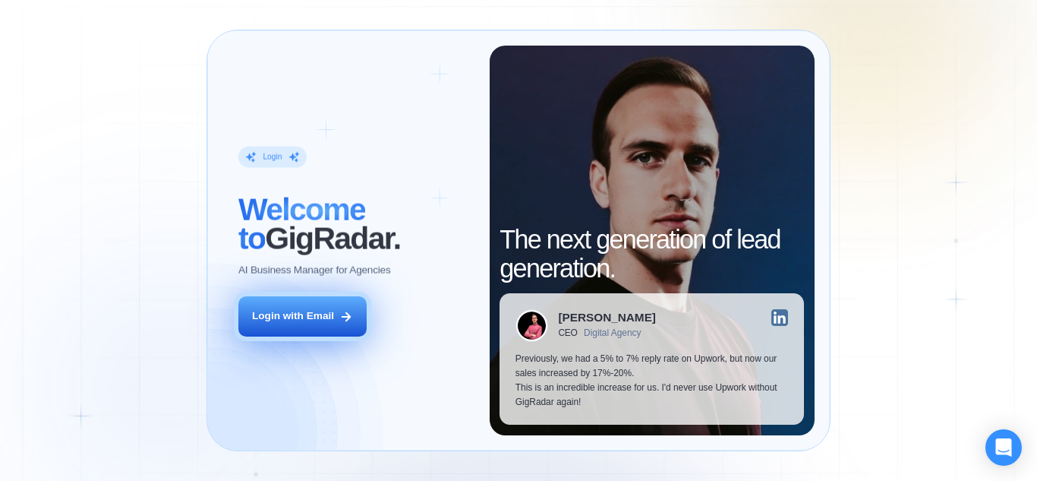
click at [338, 315] on button "Login with Email" at bounding box center [302, 316] width 128 height 40
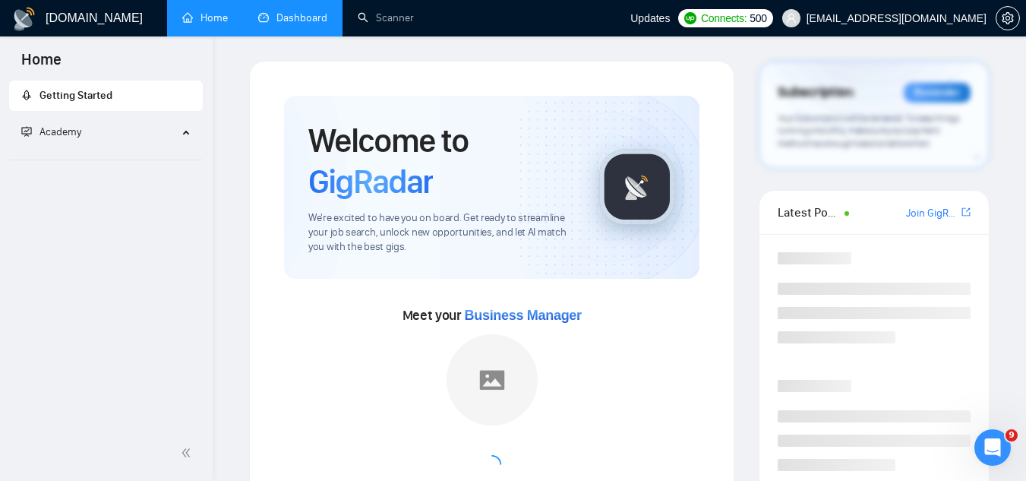
click at [292, 22] on link "Dashboard" at bounding box center [292, 17] width 69 height 13
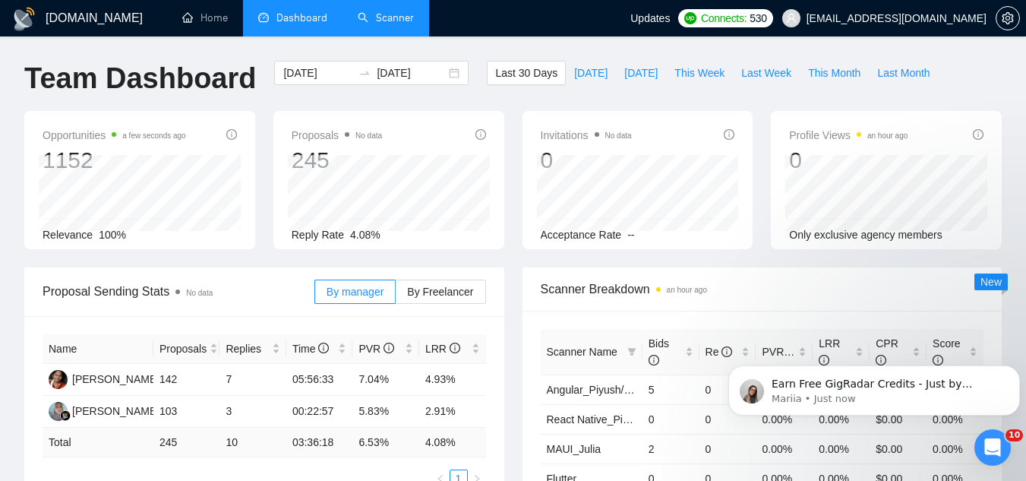
click at [396, 22] on link "Scanner" at bounding box center [386, 17] width 56 height 13
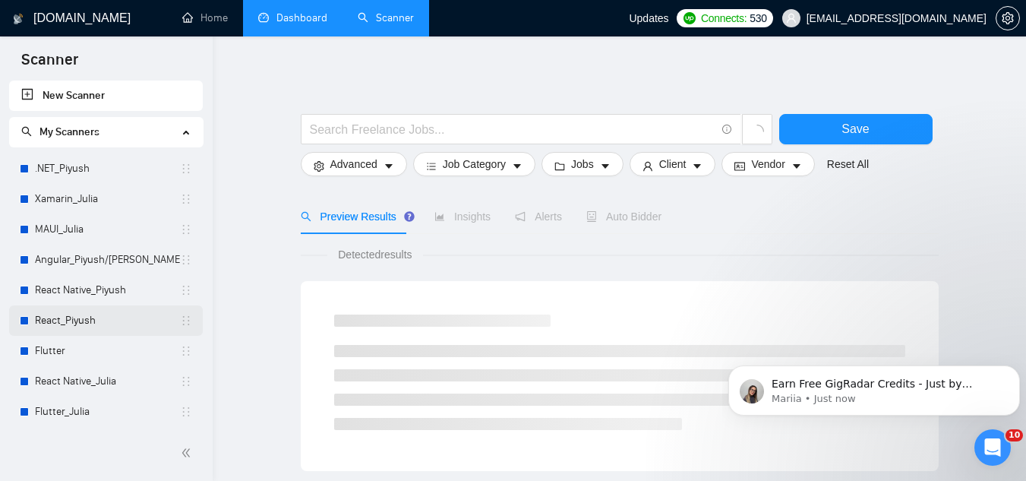
click at [126, 326] on link "React_Piyush" at bounding box center [107, 320] width 145 height 30
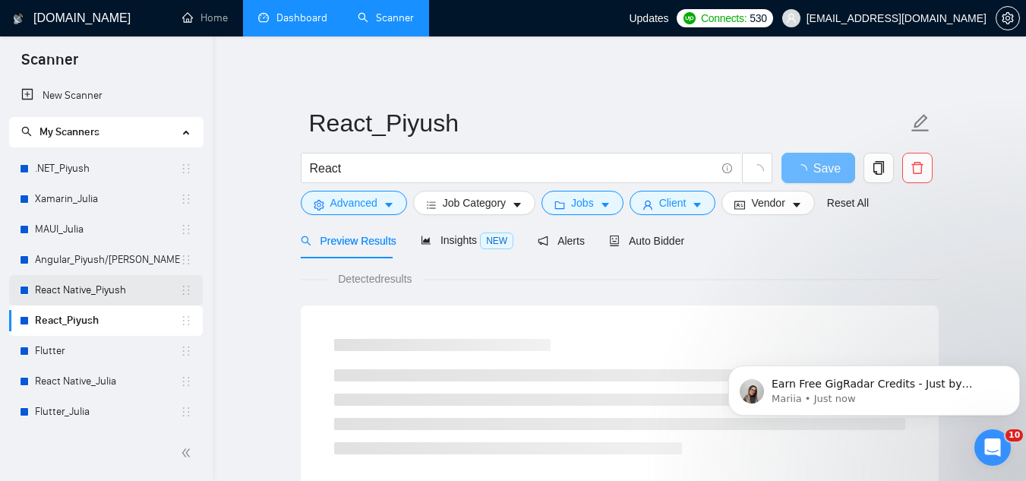
scroll to position [76, 0]
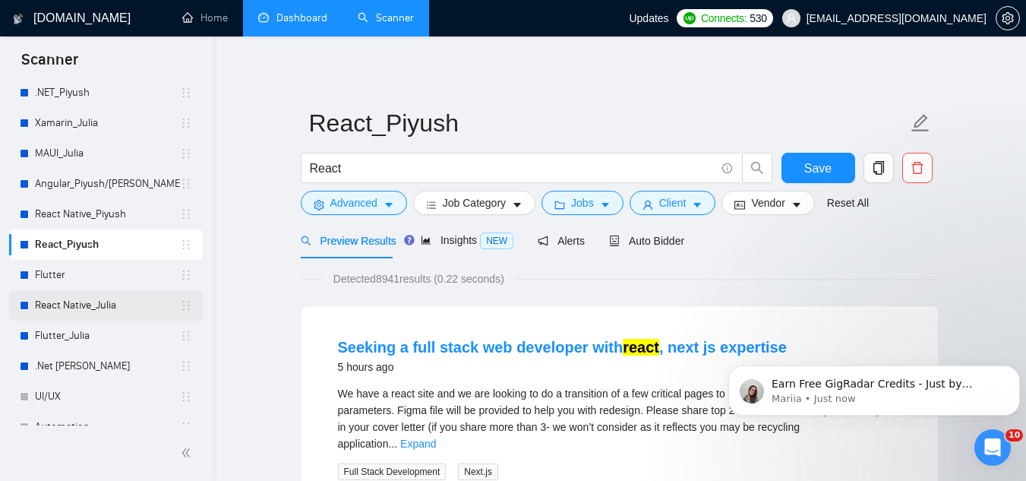
click at [121, 305] on link "React Native_Julia" at bounding box center [107, 305] width 145 height 30
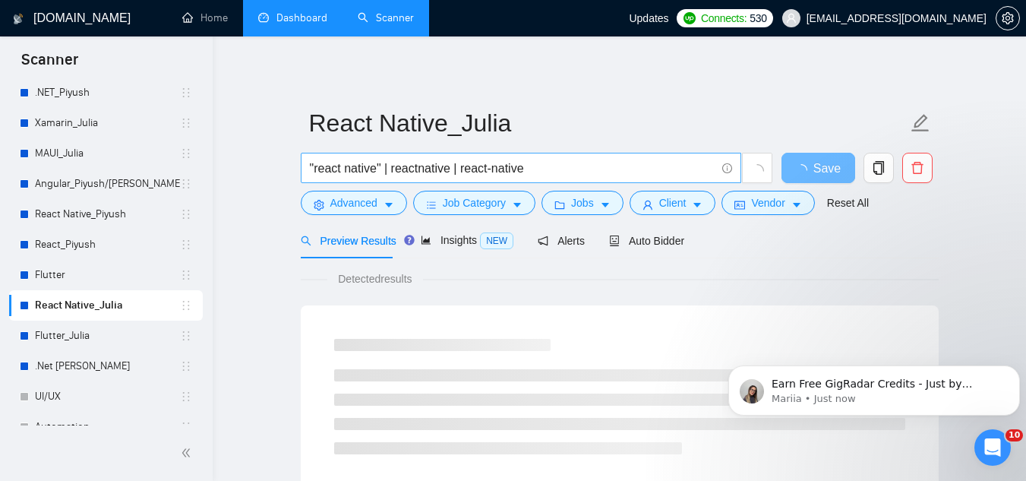
click at [367, 169] on input ""react native" | reactnative | react-native" at bounding box center [513, 168] width 406 height 19
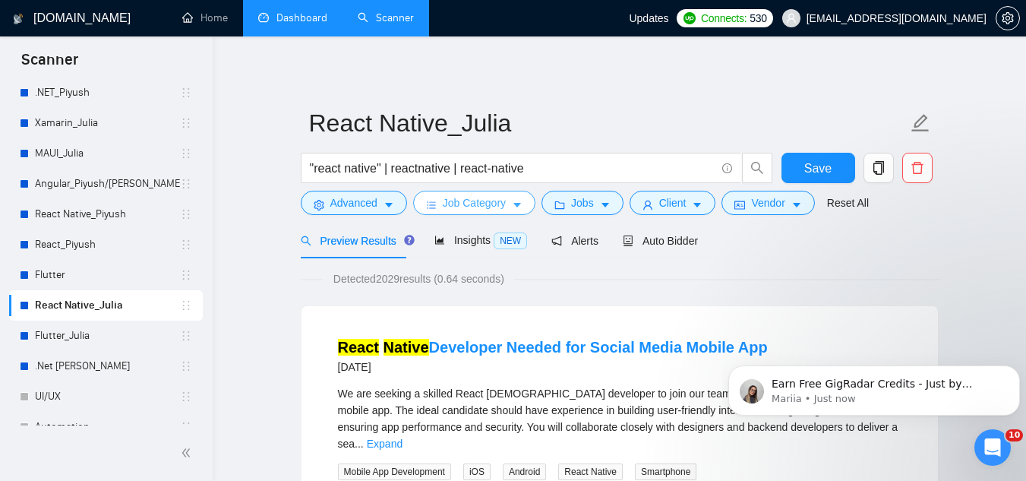
click at [487, 206] on span "Job Category" at bounding box center [474, 202] width 63 height 17
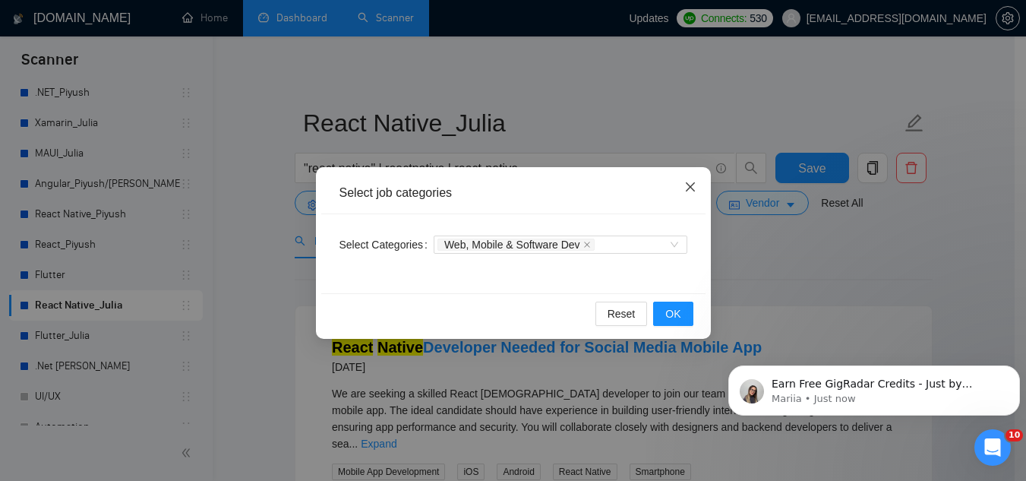
click at [696, 186] on icon "close" at bounding box center [690, 187] width 12 height 12
